Goal: Transaction & Acquisition: Purchase product/service

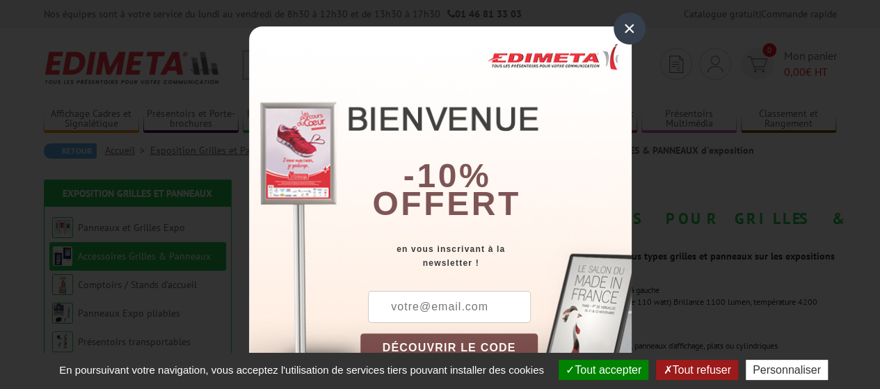
click at [615, 27] on div "×" at bounding box center [629, 29] width 32 height 32
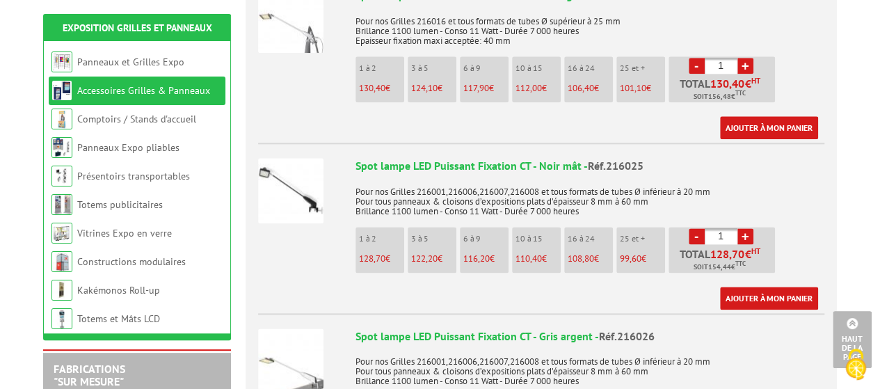
scroll to position [695, 0]
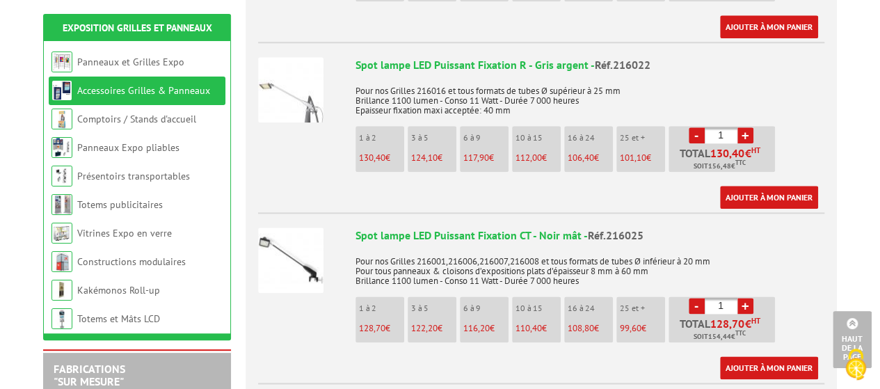
click at [292, 83] on img at bounding box center [290, 89] width 65 height 65
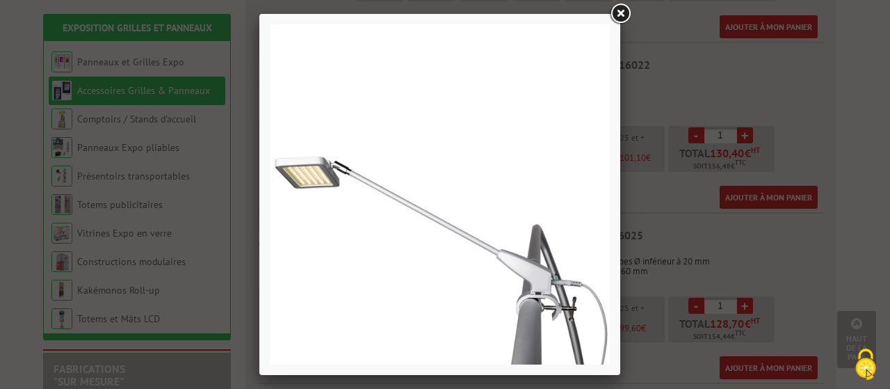
click at [622, 15] on link at bounding box center [620, 13] width 25 height 25
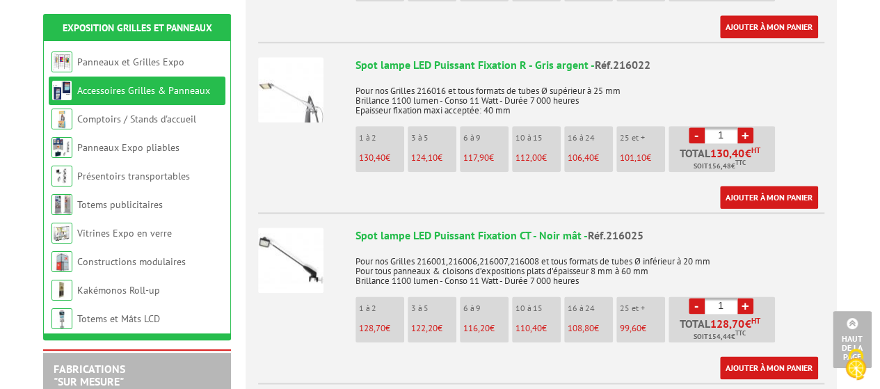
click at [311, 227] on img at bounding box center [290, 259] width 65 height 65
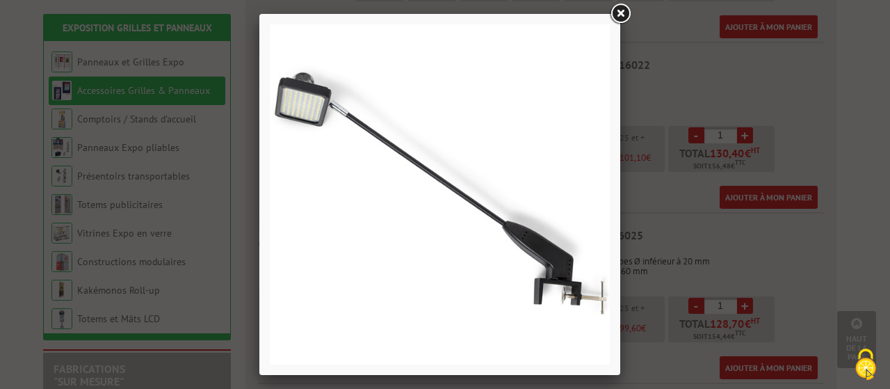
click at [622, 17] on link at bounding box center [620, 13] width 25 height 25
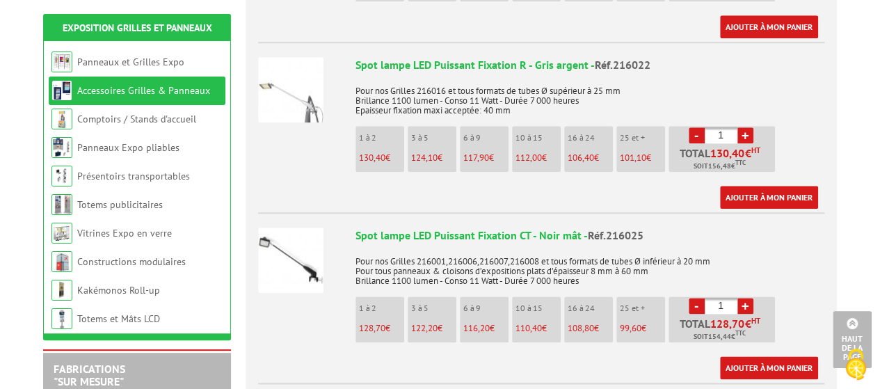
scroll to position [765, 0]
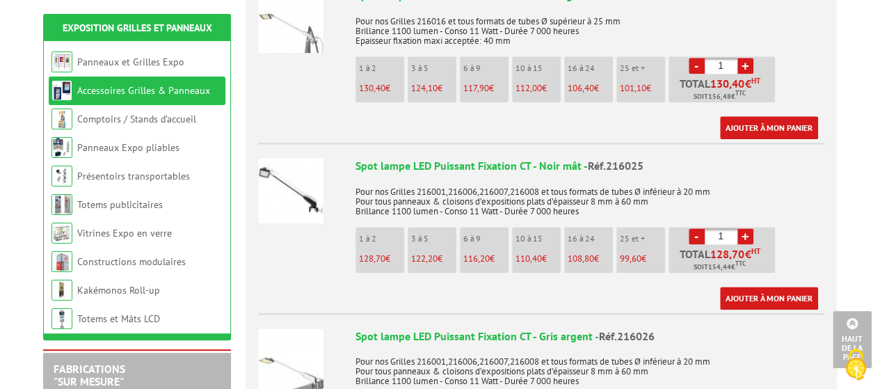
click at [275, 170] on img at bounding box center [290, 190] width 65 height 65
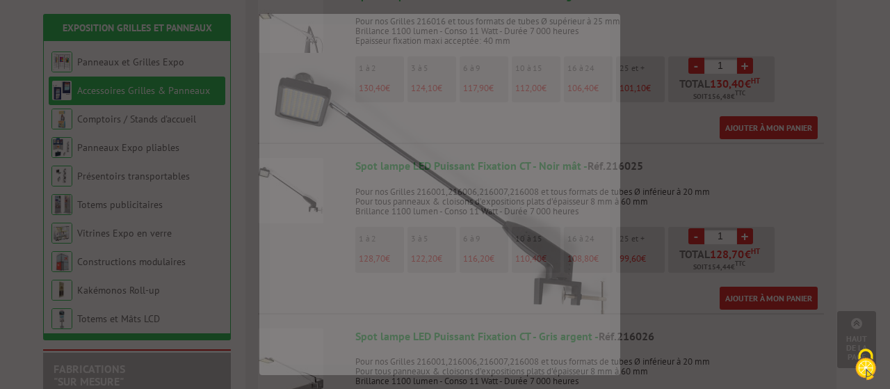
click at [276, 170] on img at bounding box center [440, 194] width 340 height 340
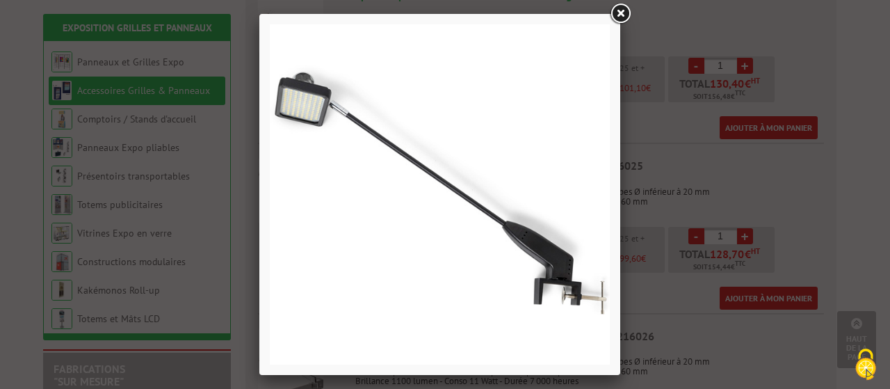
click at [622, 15] on link at bounding box center [620, 13] width 25 height 25
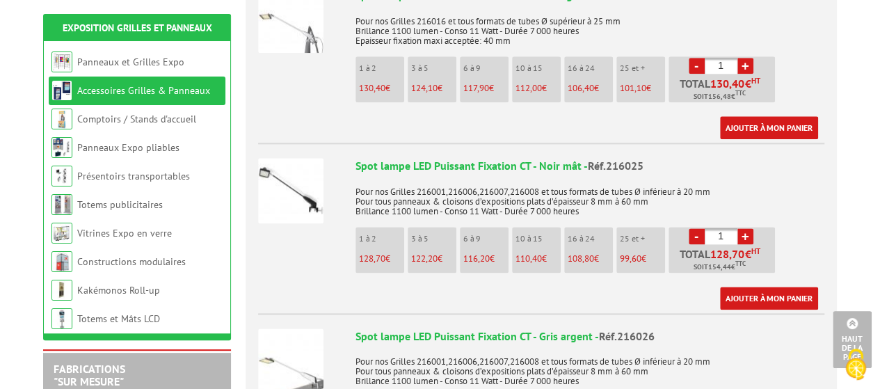
click at [745, 228] on link "+" at bounding box center [745, 236] width 16 height 16
click at [746, 228] on link "+" at bounding box center [745, 236] width 16 height 16
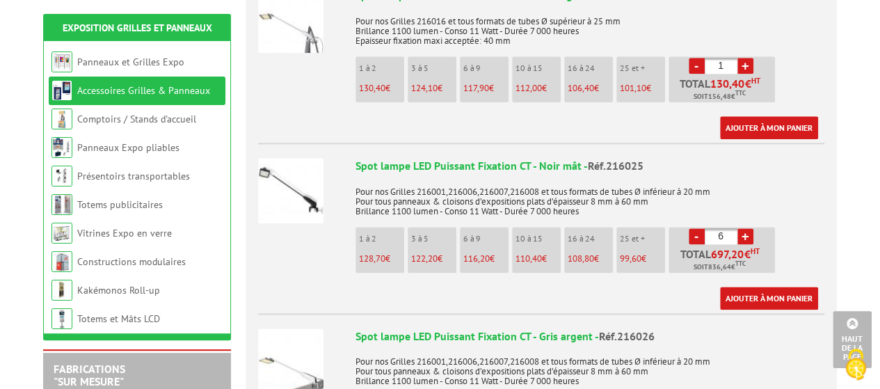
click at [747, 228] on link "+" at bounding box center [745, 236] width 16 height 16
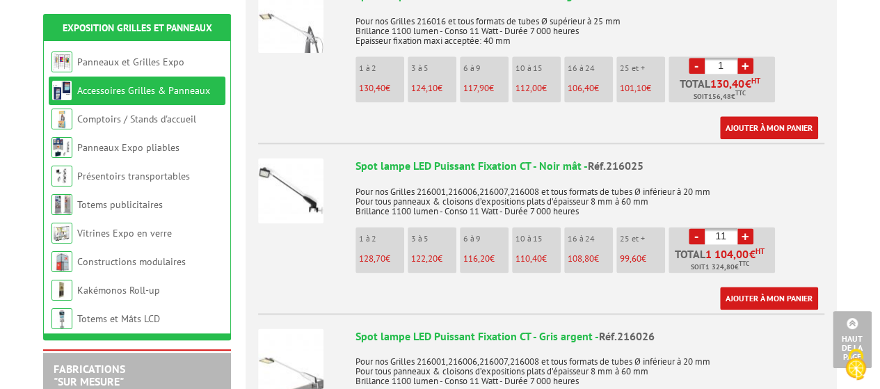
click at [747, 228] on link "+" at bounding box center [745, 236] width 16 height 16
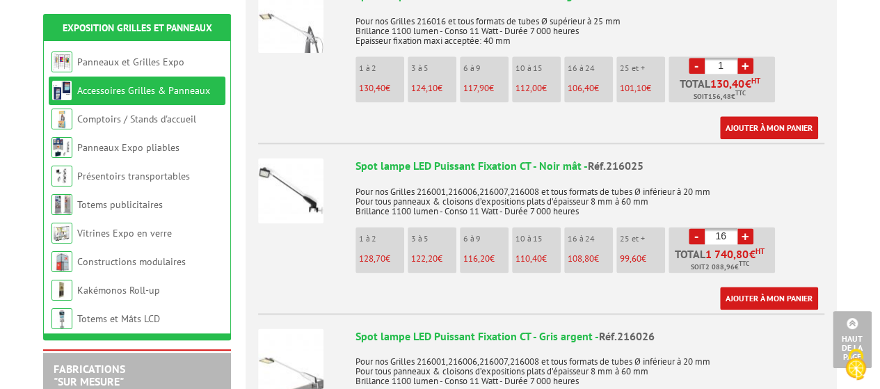
click at [748, 228] on link "+" at bounding box center [745, 236] width 16 height 16
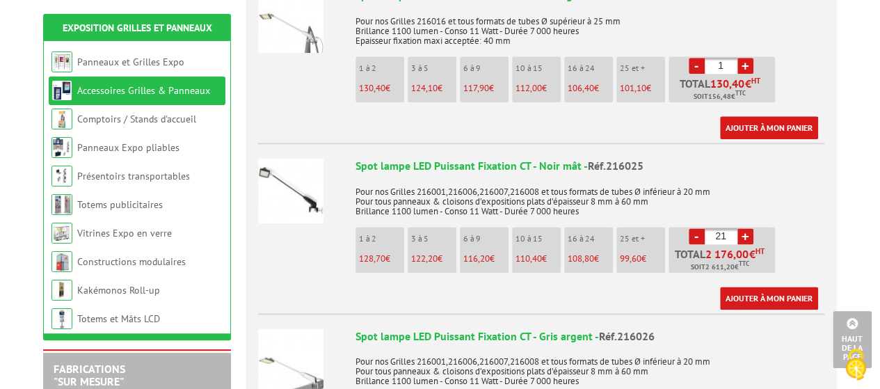
click at [748, 228] on link "+" at bounding box center [745, 236] width 16 height 16
click at [746, 228] on link "+" at bounding box center [745, 236] width 16 height 16
click at [745, 228] on link "+" at bounding box center [745, 236] width 16 height 16
click at [744, 228] on link "+" at bounding box center [745, 236] width 16 height 16
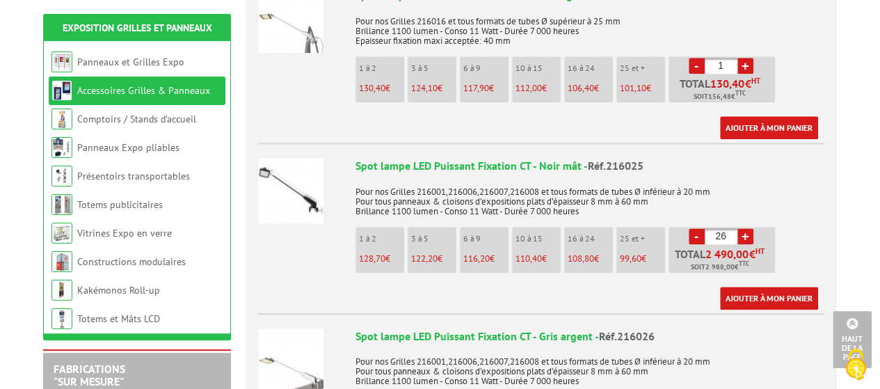
click at [744, 228] on link "+" at bounding box center [745, 236] width 16 height 16
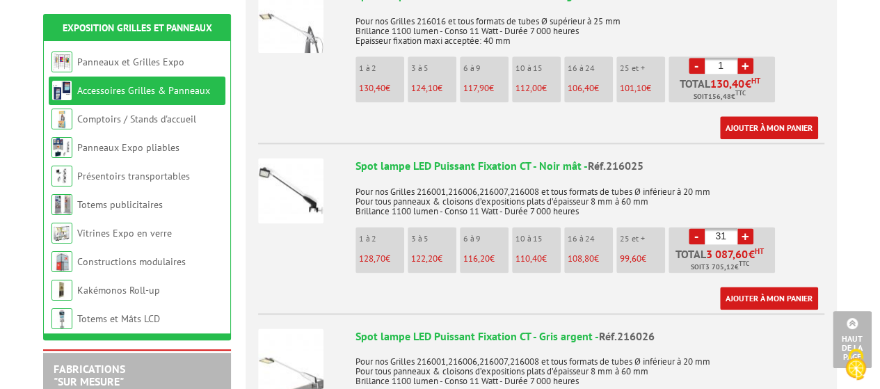
click at [744, 228] on link "+" at bounding box center [745, 236] width 16 height 16
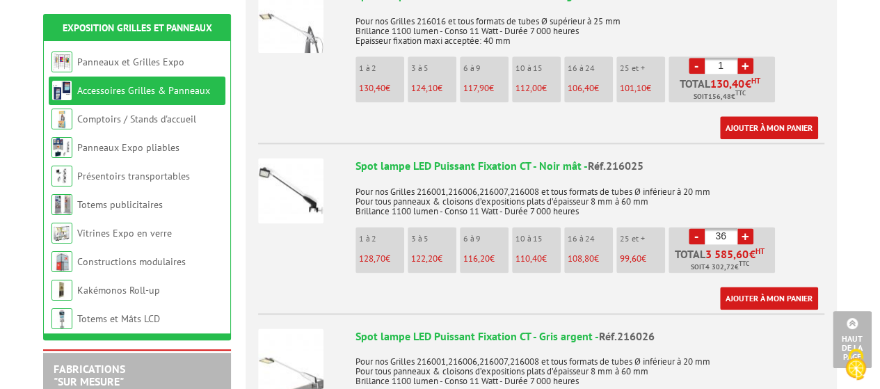
click at [744, 228] on link "+" at bounding box center [745, 236] width 16 height 16
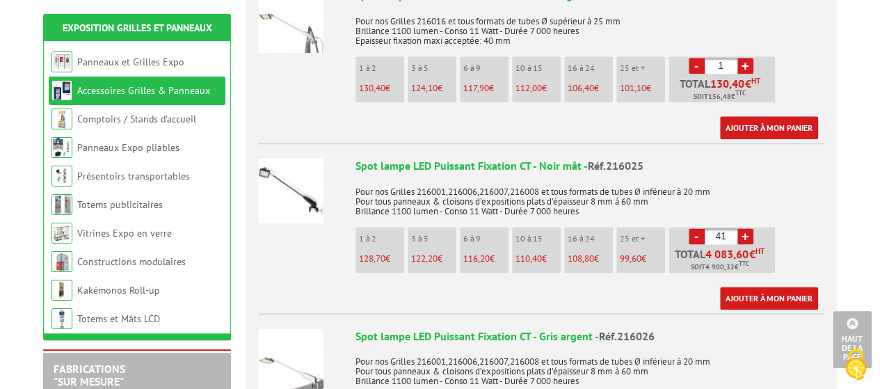
click at [744, 228] on link "+" at bounding box center [745, 236] width 16 height 16
type input "45"
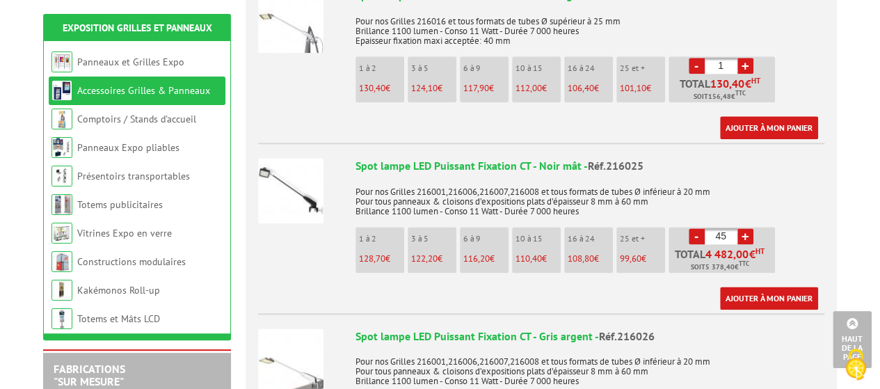
click at [289, 163] on img at bounding box center [290, 190] width 65 height 65
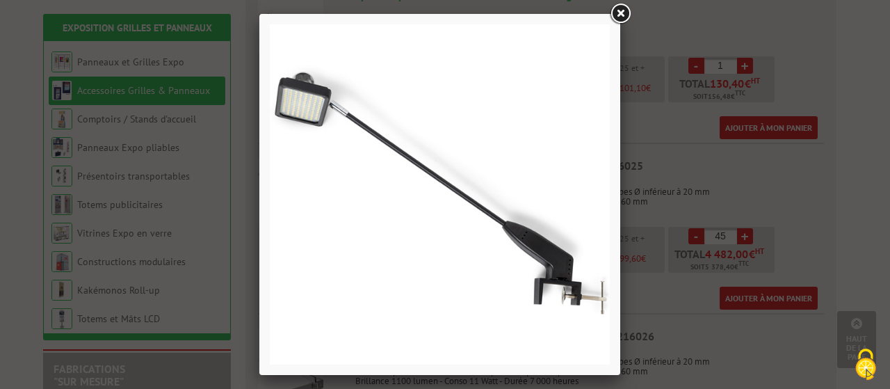
click at [620, 13] on link at bounding box center [620, 13] width 25 height 25
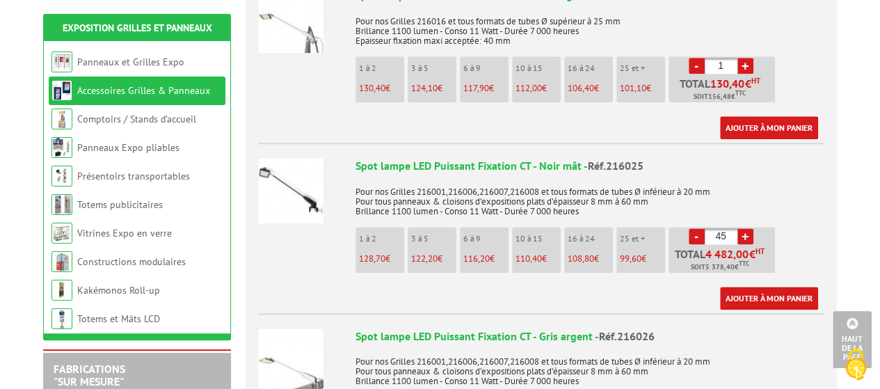
click at [496, 179] on p "Pour nos Grilles 216001,216006,216007,216008 et tous formats de tubes Ø inférie…" at bounding box center [589, 196] width 469 height 39
click at [474, 158] on div "Spot lampe LED Puissant Fixation CT - Noir mât - Réf.216025" at bounding box center [589, 166] width 469 height 16
click at [326, 154] on div at bounding box center [301, 189] width 87 height 90
click at [369, 158] on div "Spot lampe LED Puissant Fixation CT - Noir mât - Réf.216025" at bounding box center [589, 166] width 469 height 16
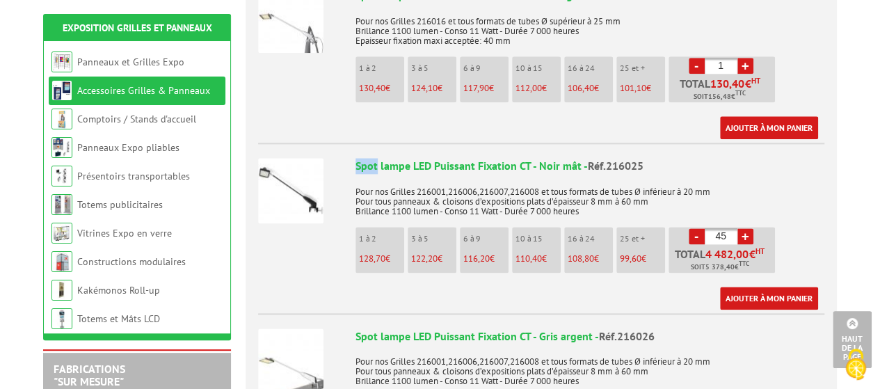
click at [369, 158] on div "Spot lampe LED Puissant Fixation CT - Noir mât - Réf.216025" at bounding box center [589, 166] width 469 height 16
click at [305, 174] on img at bounding box center [290, 190] width 65 height 65
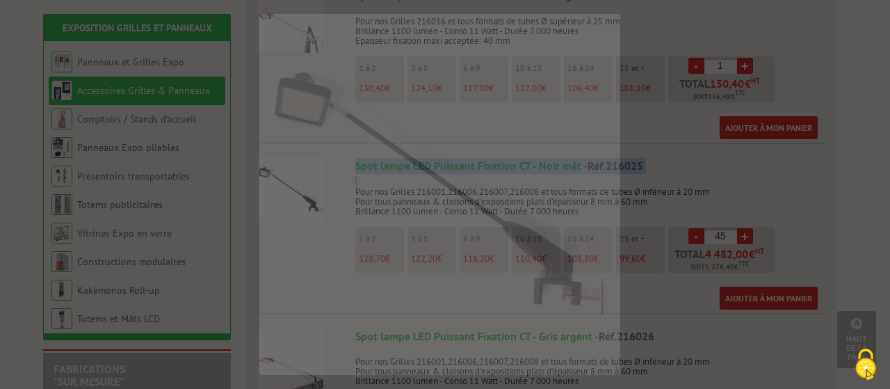
click at [303, 174] on img at bounding box center [440, 194] width 340 height 340
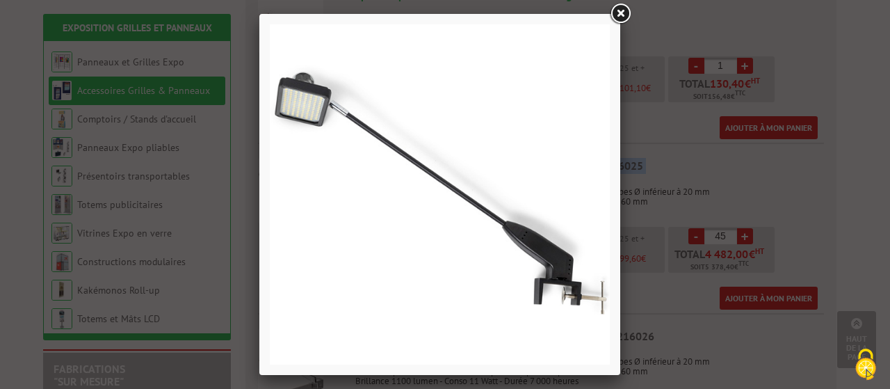
click at [623, 14] on link at bounding box center [620, 13] width 25 height 25
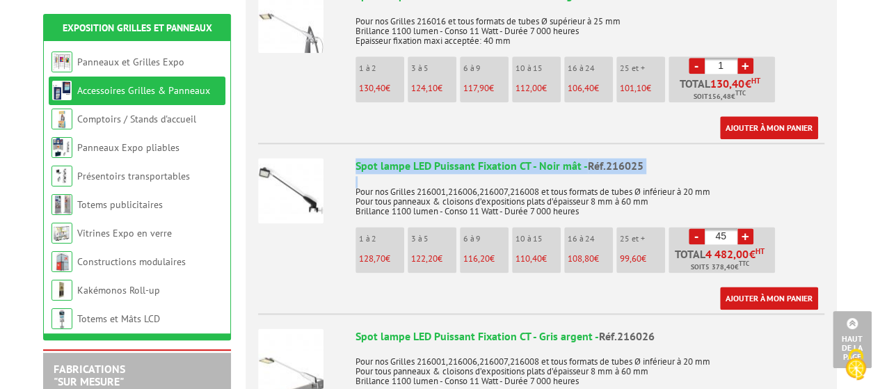
click at [306, 170] on img at bounding box center [290, 190] width 65 height 65
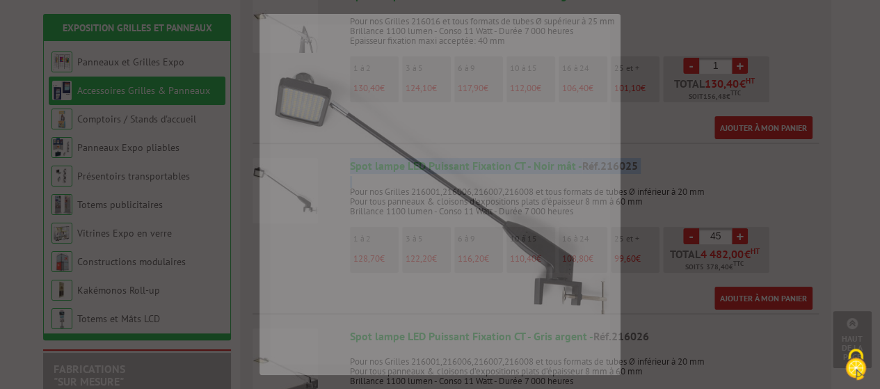
click at [306, 170] on img at bounding box center [440, 194] width 340 height 340
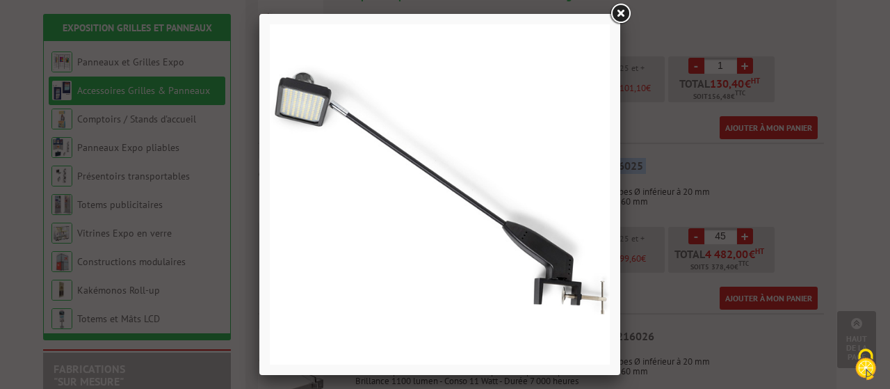
click at [623, 13] on link at bounding box center [620, 13] width 25 height 25
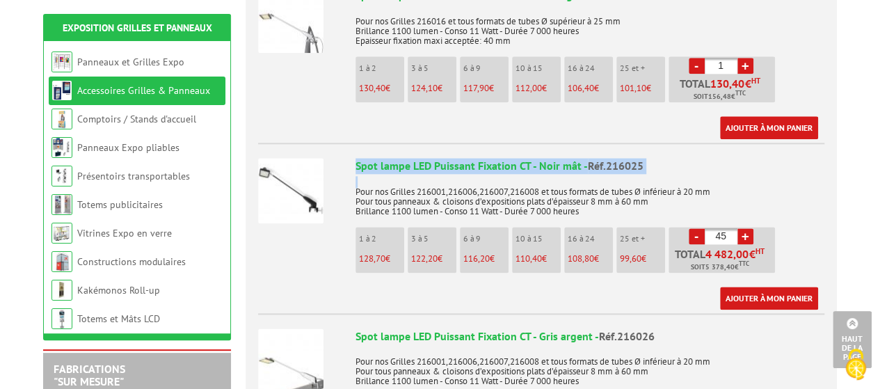
click at [313, 185] on img at bounding box center [290, 190] width 65 height 65
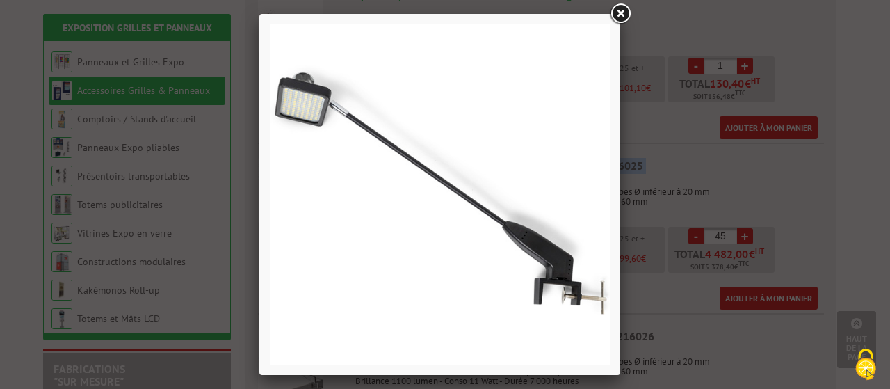
click at [624, 17] on link at bounding box center [620, 13] width 25 height 25
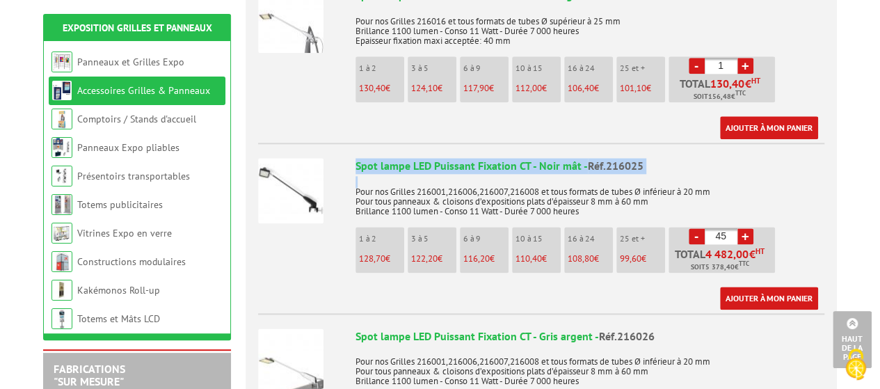
click at [289, 193] on img at bounding box center [290, 190] width 65 height 65
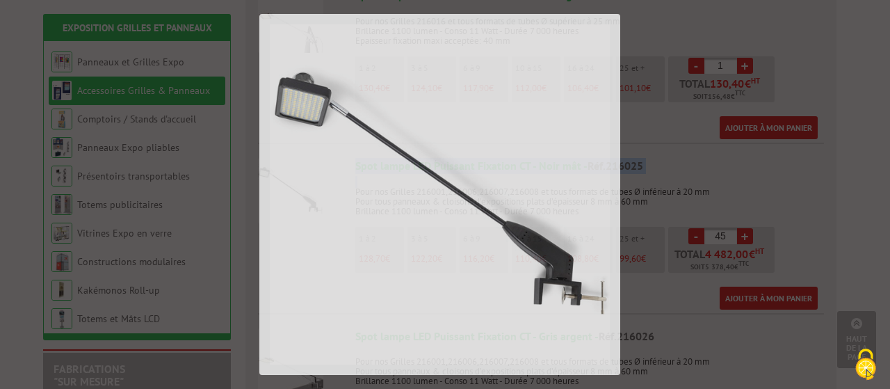
click at [289, 193] on img at bounding box center [440, 194] width 340 height 340
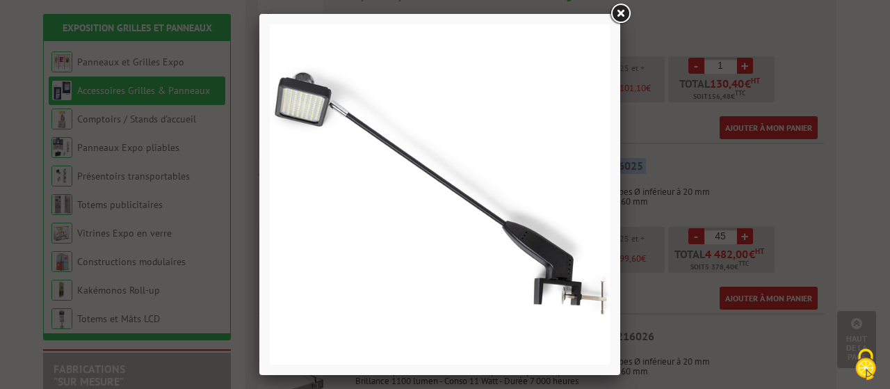
click at [620, 15] on link at bounding box center [620, 13] width 25 height 25
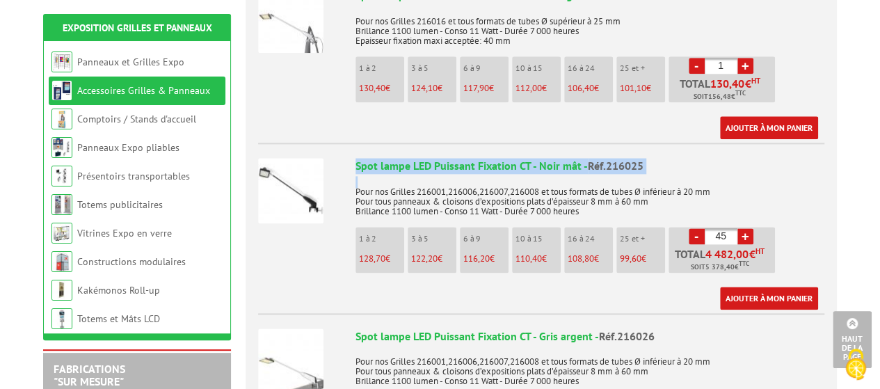
click at [477, 158] on div "Spot lampe LED Puissant Fixation CT - Noir mât - Réf.216025" at bounding box center [589, 166] width 469 height 16
click at [478, 158] on div "Spot lampe LED Puissant Fixation CT - Noir mât - Réf.216025" at bounding box center [589, 166] width 469 height 16
click at [752, 286] on link "Ajouter à mon panier" at bounding box center [769, 297] width 98 height 23
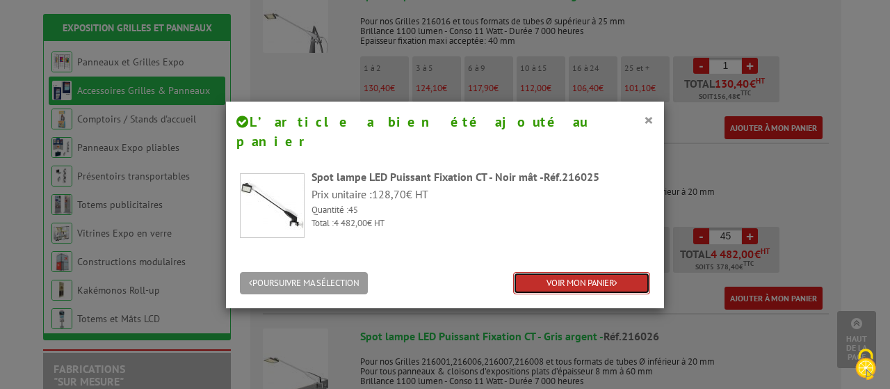
click at [565, 272] on link "VOIR MON PANIER" at bounding box center [581, 283] width 137 height 23
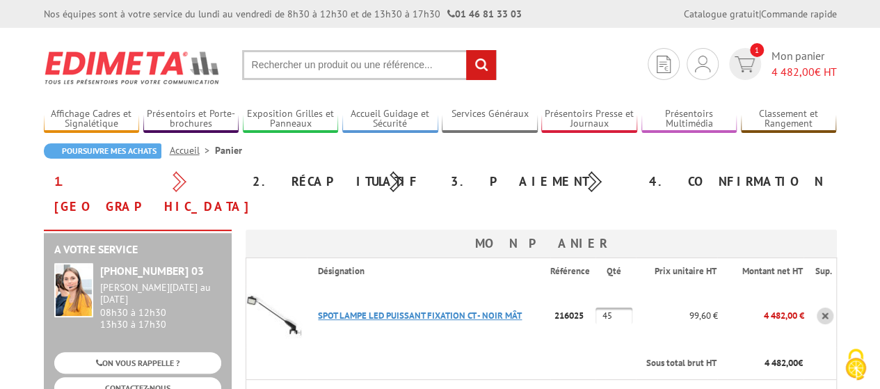
click at [415, 309] on link "SPOT LAMPE LED PUISSANT FIXATION CT - NOIR MâT" at bounding box center [420, 315] width 204 height 12
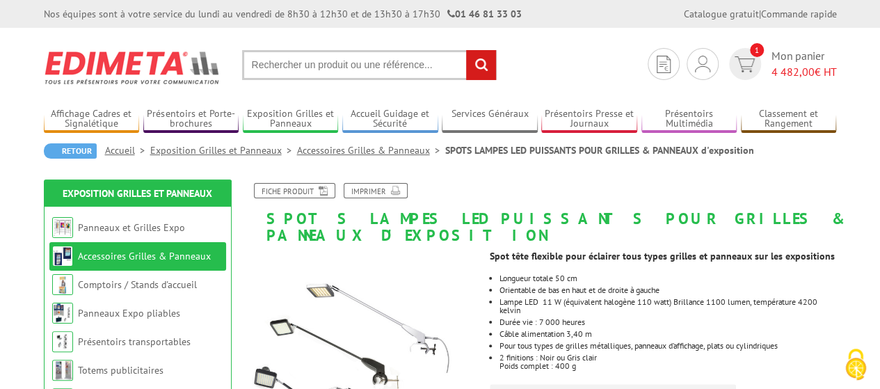
scroll to position [70, 0]
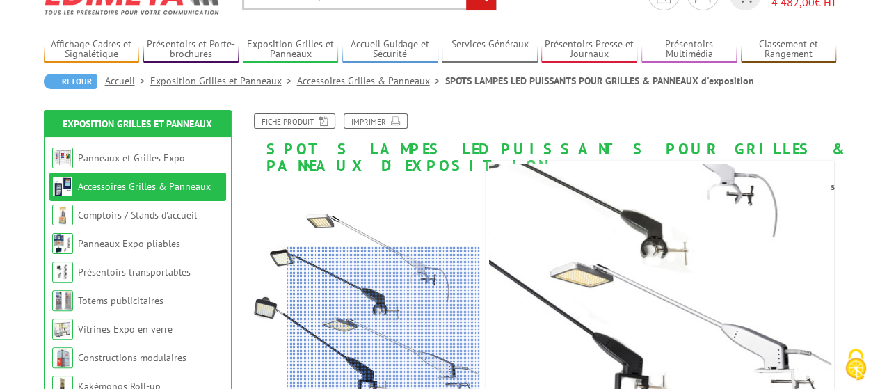
click at [426, 343] on div at bounding box center [383, 321] width 192 height 153
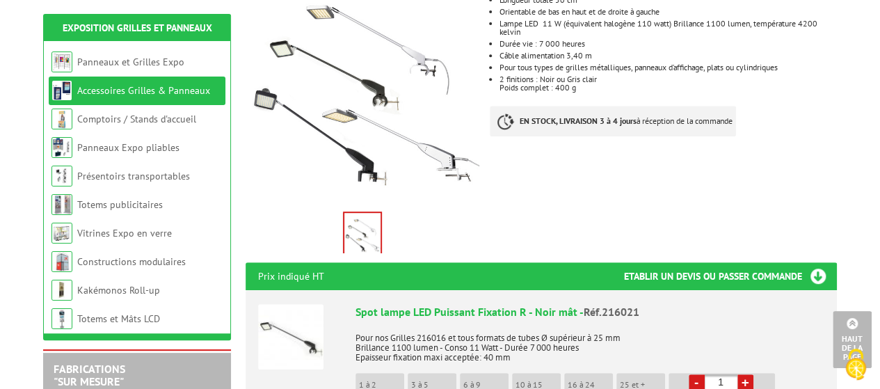
scroll to position [139, 0]
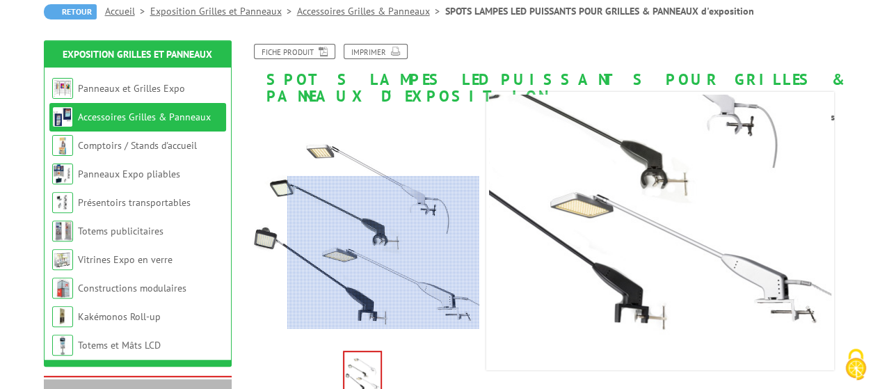
click at [455, 290] on div at bounding box center [383, 252] width 192 height 153
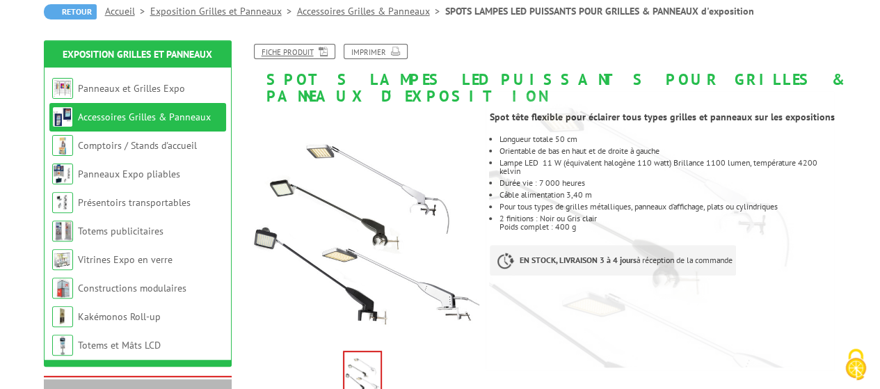
click at [314, 51] on icon at bounding box center [321, 51] width 14 height 12
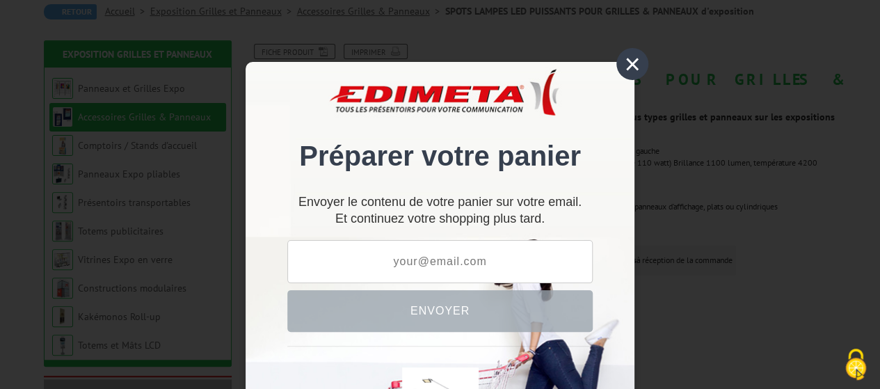
click at [631, 62] on div "×" at bounding box center [632, 64] width 32 height 32
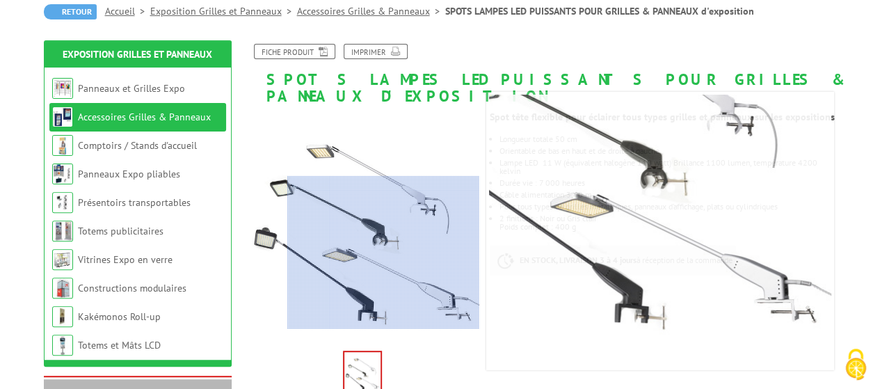
click at [452, 289] on div at bounding box center [383, 252] width 192 height 153
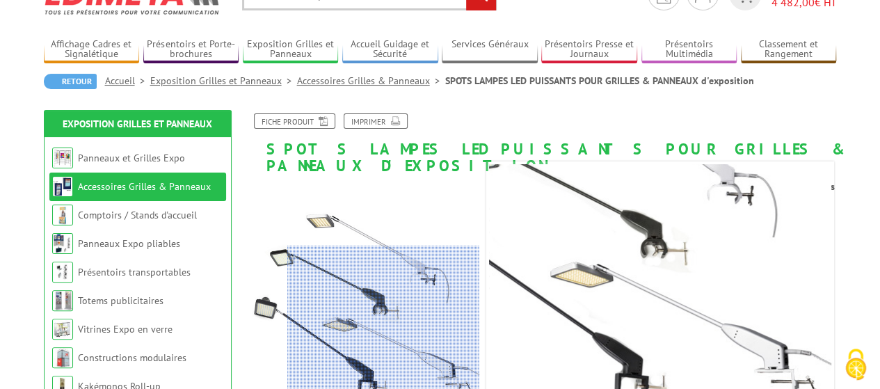
scroll to position [0, 0]
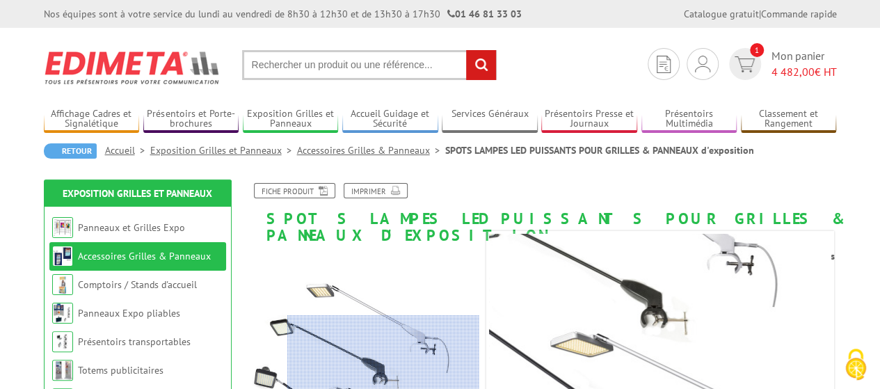
drag, startPoint x: 452, startPoint y: 284, endPoint x: 446, endPoint y: 278, distance: 7.9
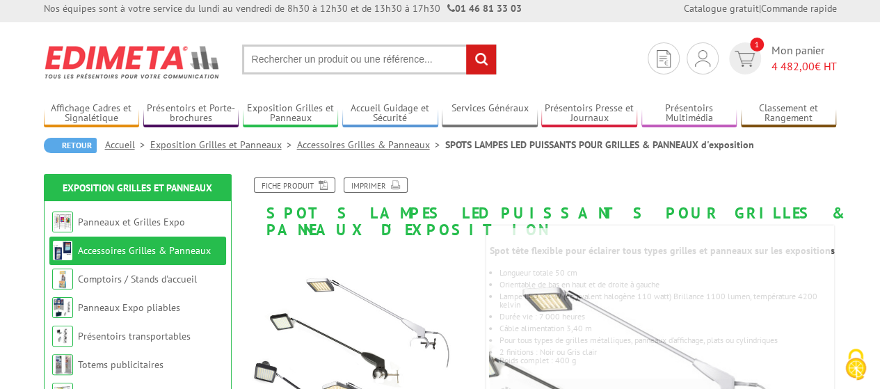
scroll to position [11, 0]
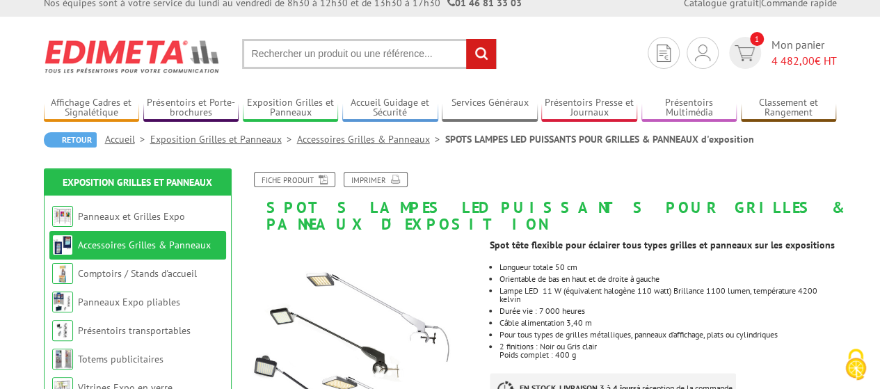
click at [284, 51] on input "text" at bounding box center [369, 54] width 254 height 30
click at [305, 54] on input "text" at bounding box center [369, 54] width 254 height 30
type input "spot tete derivation"
click at [466, 39] on input "rechercher" at bounding box center [481, 54] width 30 height 30
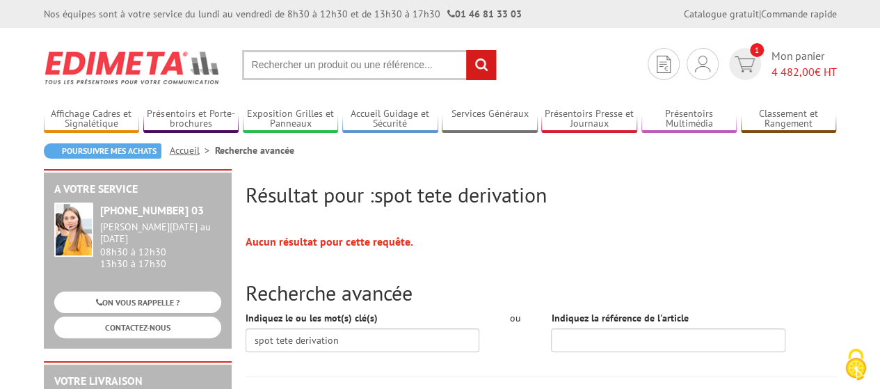
click at [359, 70] on input "text" at bounding box center [369, 65] width 254 height 30
click at [359, 63] on input "text" at bounding box center [369, 65] width 254 height 30
click at [359, 65] on input "text" at bounding box center [369, 65] width 254 height 30
click at [346, 70] on input "text" at bounding box center [369, 65] width 254 height 30
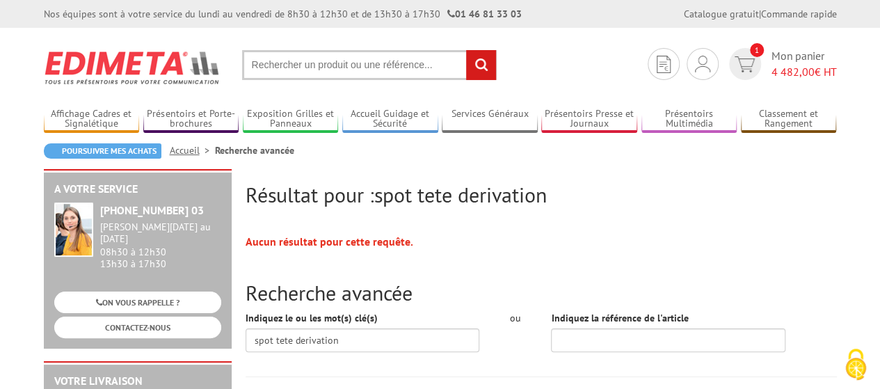
click at [346, 70] on input "text" at bounding box center [369, 65] width 254 height 30
click at [334, 70] on input "text" at bounding box center [369, 65] width 254 height 30
click at [310, 65] on input "spot en der" at bounding box center [369, 65] width 254 height 30
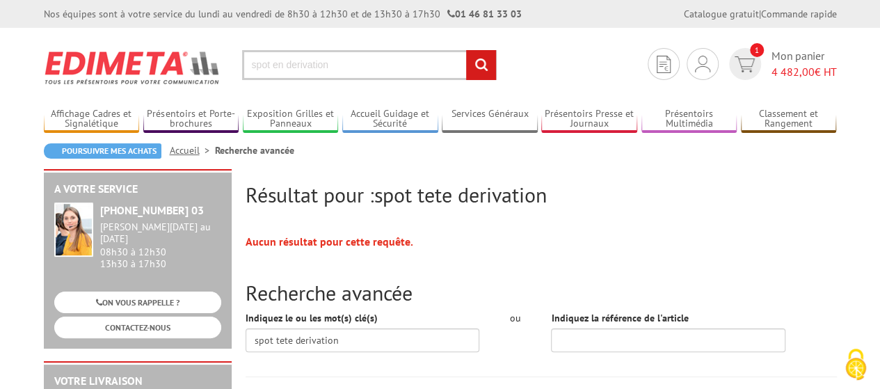
type input "spot en derivation"
click at [466, 50] on input "rechercher" at bounding box center [481, 65] width 30 height 30
click at [338, 66] on input "text" at bounding box center [369, 65] width 254 height 30
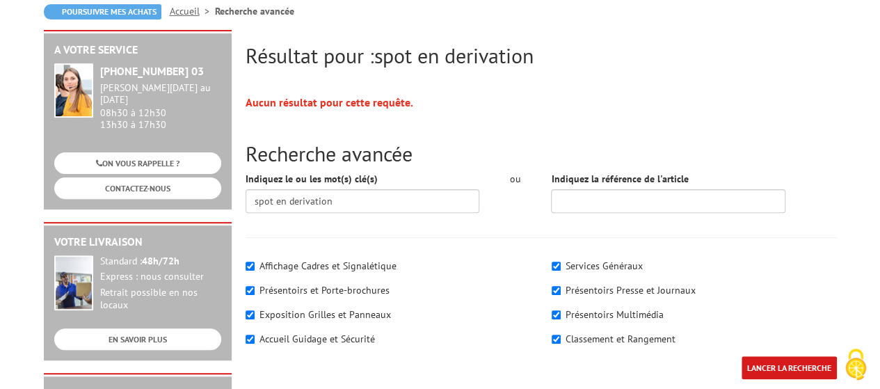
scroll to position [209, 0]
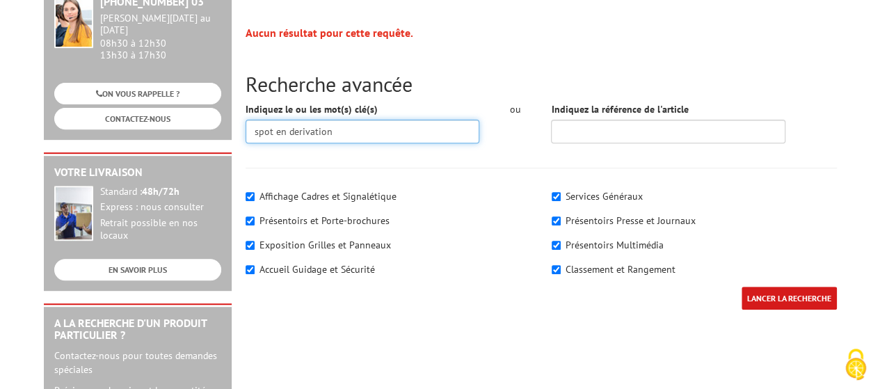
click at [353, 133] on input "spot en derivation" at bounding box center [362, 132] width 234 height 24
click at [334, 134] on input "spot en derivation" at bounding box center [362, 132] width 234 height 24
type input "spot en derivation"
drag, startPoint x: 344, startPoint y: 131, endPoint x: 184, endPoint y: -84, distance: 268.8
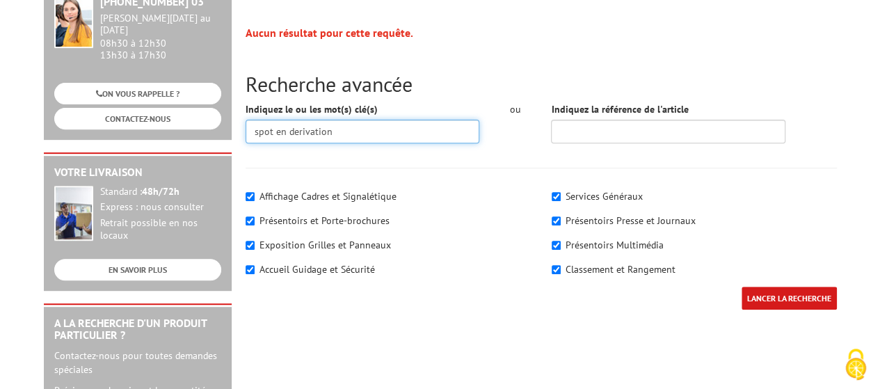
scroll to position [51, 0]
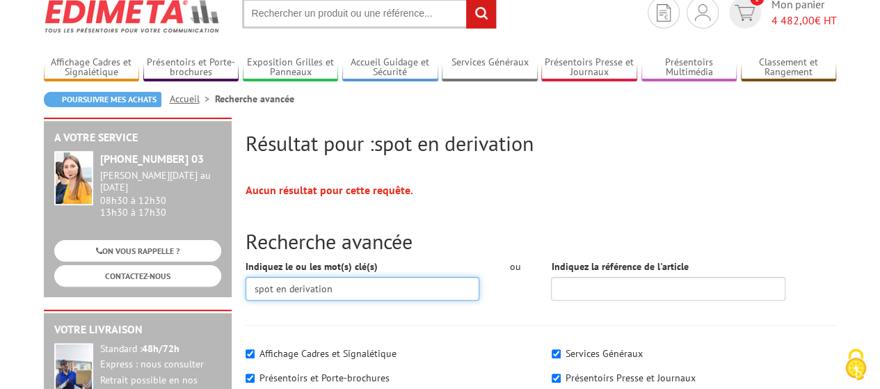
click at [337, 290] on input "spot en derivation" at bounding box center [362, 289] width 234 height 24
click at [336, 290] on input "spot en derivation" at bounding box center [362, 289] width 234 height 24
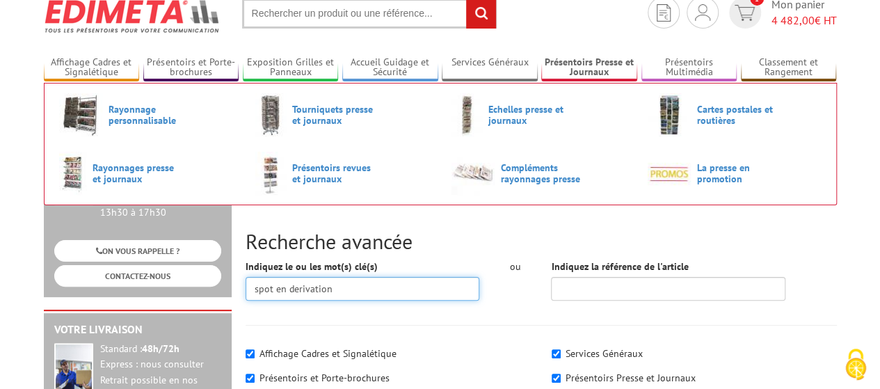
scroll to position [0, 0]
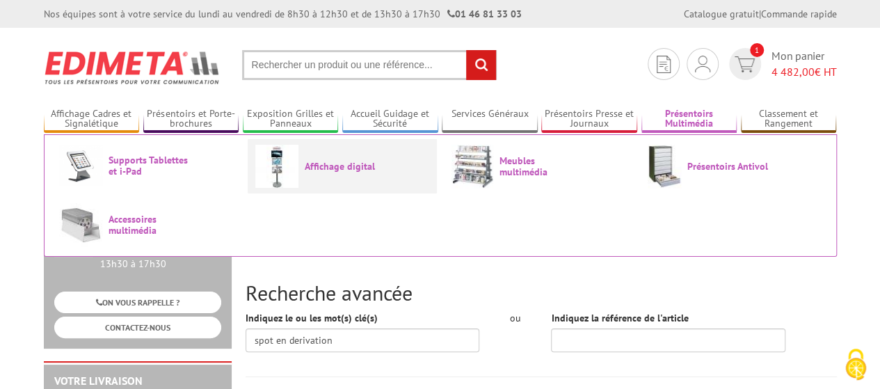
click at [312, 165] on span "Affichage digital" at bounding box center [346, 166] width 83 height 11
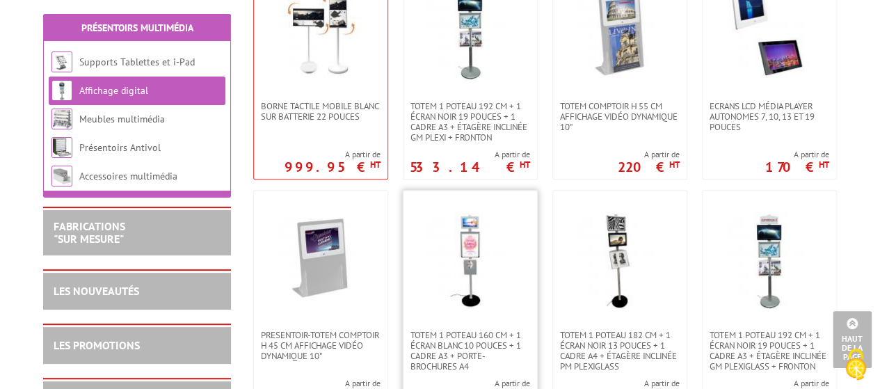
scroll to position [487, 0]
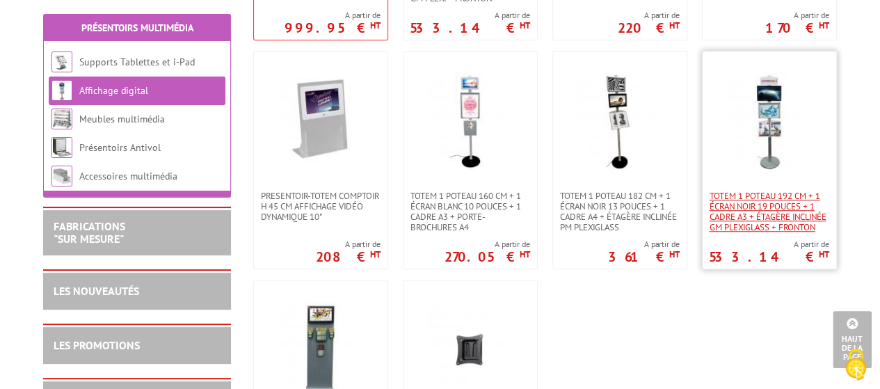
click at [759, 216] on span "Totem 1 poteau 192 cm + 1 écran noir 19 pouces + 1 cadre A3 + étagère inclinée …" at bounding box center [769, 212] width 120 height 42
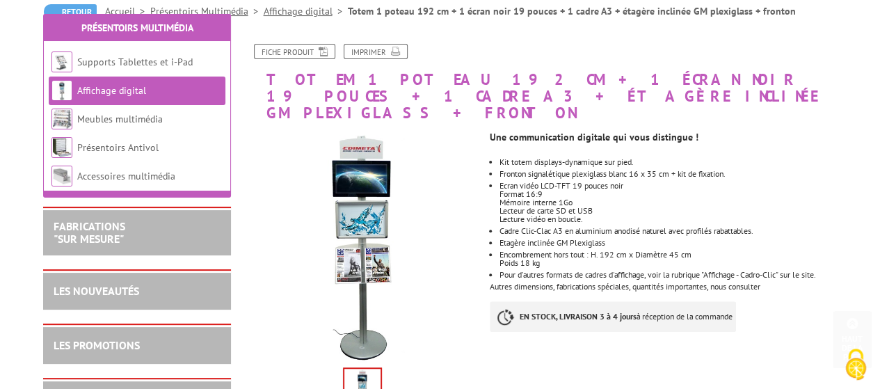
scroll to position [278, 0]
